Goal: Transaction & Acquisition: Purchase product/service

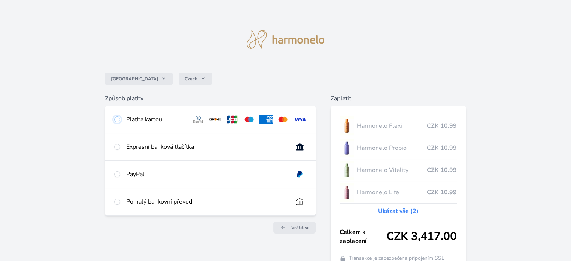
click at [115, 120] on input "radio" at bounding box center [117, 119] width 6 height 6
radio input "true"
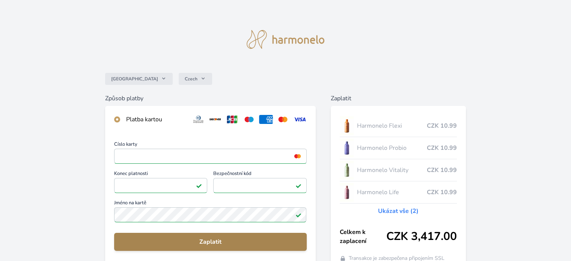
click at [204, 240] on span "Zaplatit" at bounding box center [210, 241] width 180 height 9
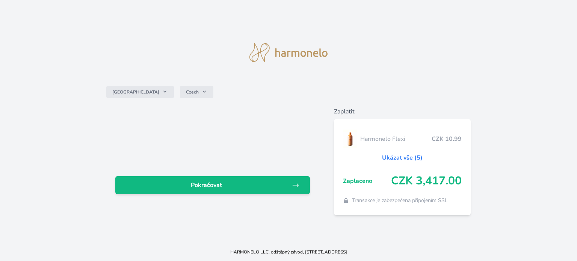
click at [388, 160] on link "Ukázat vše (5)" at bounding box center [402, 157] width 41 height 9
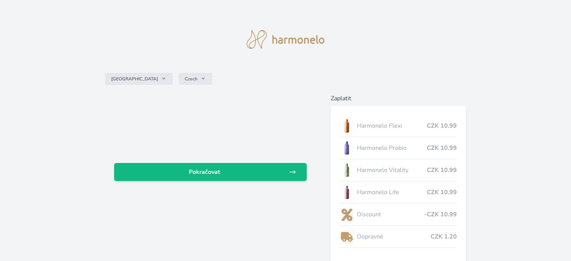
click at [500, 144] on div "Česko Czech Pokračovat Zaplatit Harmonelo Flexi CZK 10.99 Harmonelo Probio CZK …" at bounding box center [285, 158] width 571 height 316
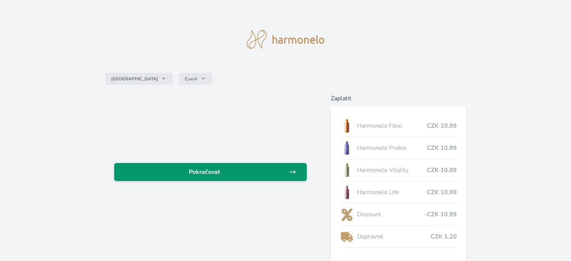
click at [208, 171] on span "Pokračovat" at bounding box center [204, 172] width 168 height 9
